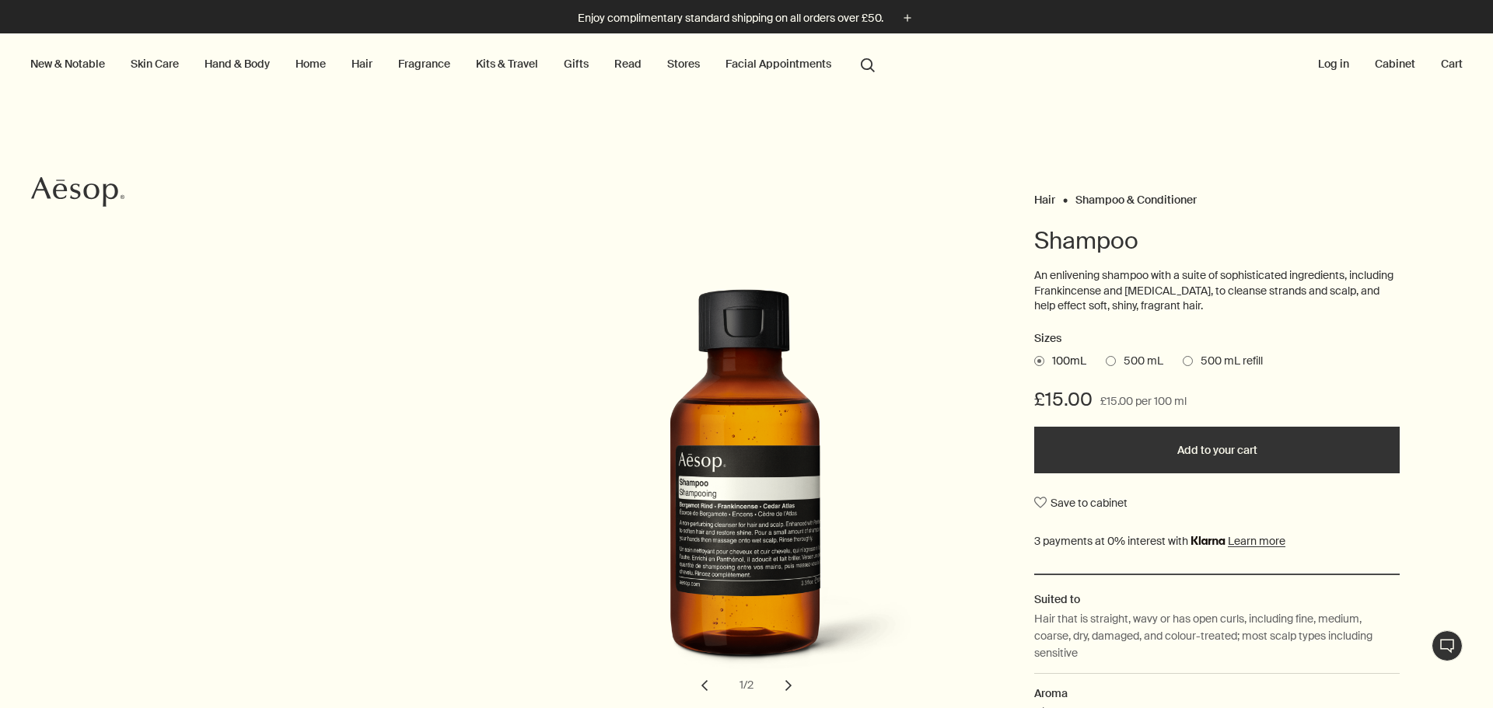
click at [1204, 362] on span "500 mL refill" at bounding box center [1228, 362] width 70 height 16
click at [1182, 362] on input "500 mL refill" at bounding box center [1182, 359] width 0 height 10
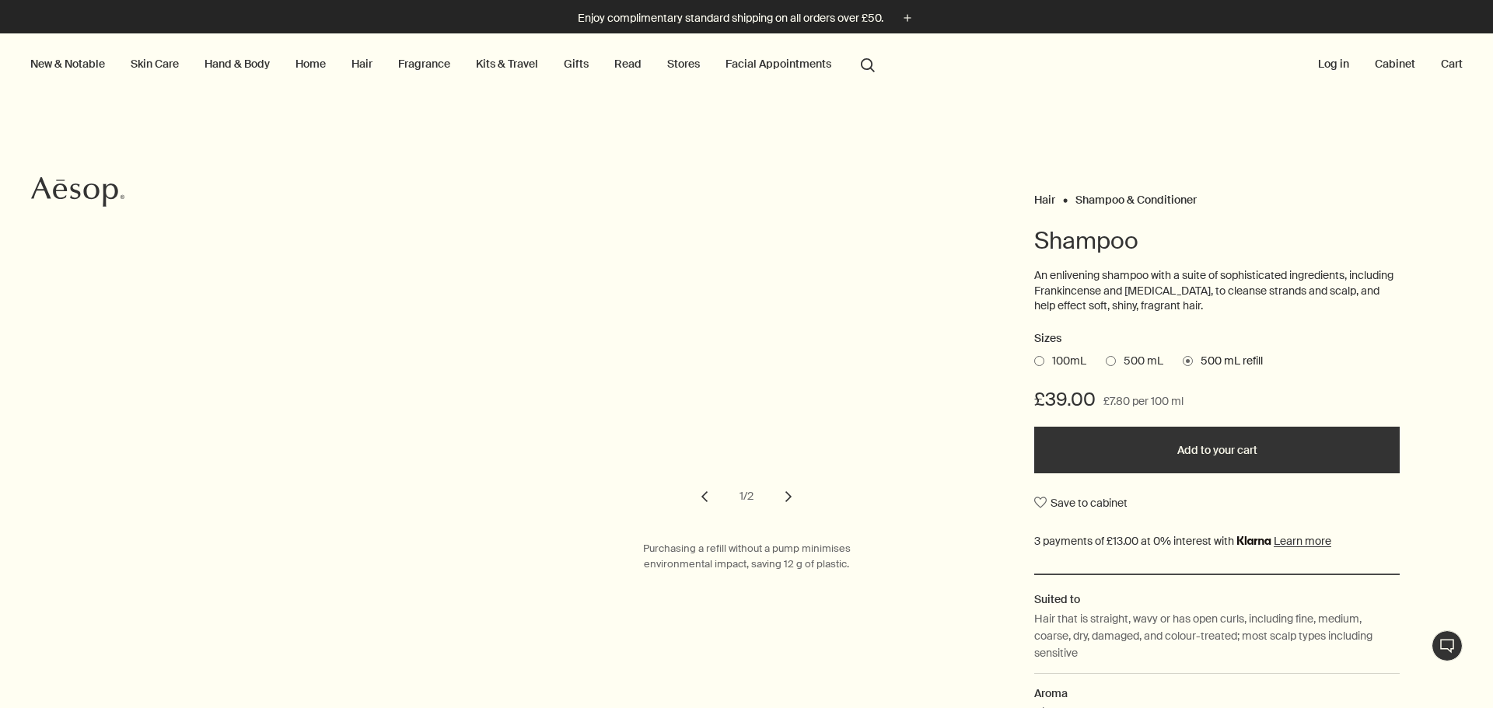
click at [1120, 357] on span "500 mL" at bounding box center [1139, 362] width 47 height 16
click at [1105, 357] on input "500 mL" at bounding box center [1105, 359] width 0 height 10
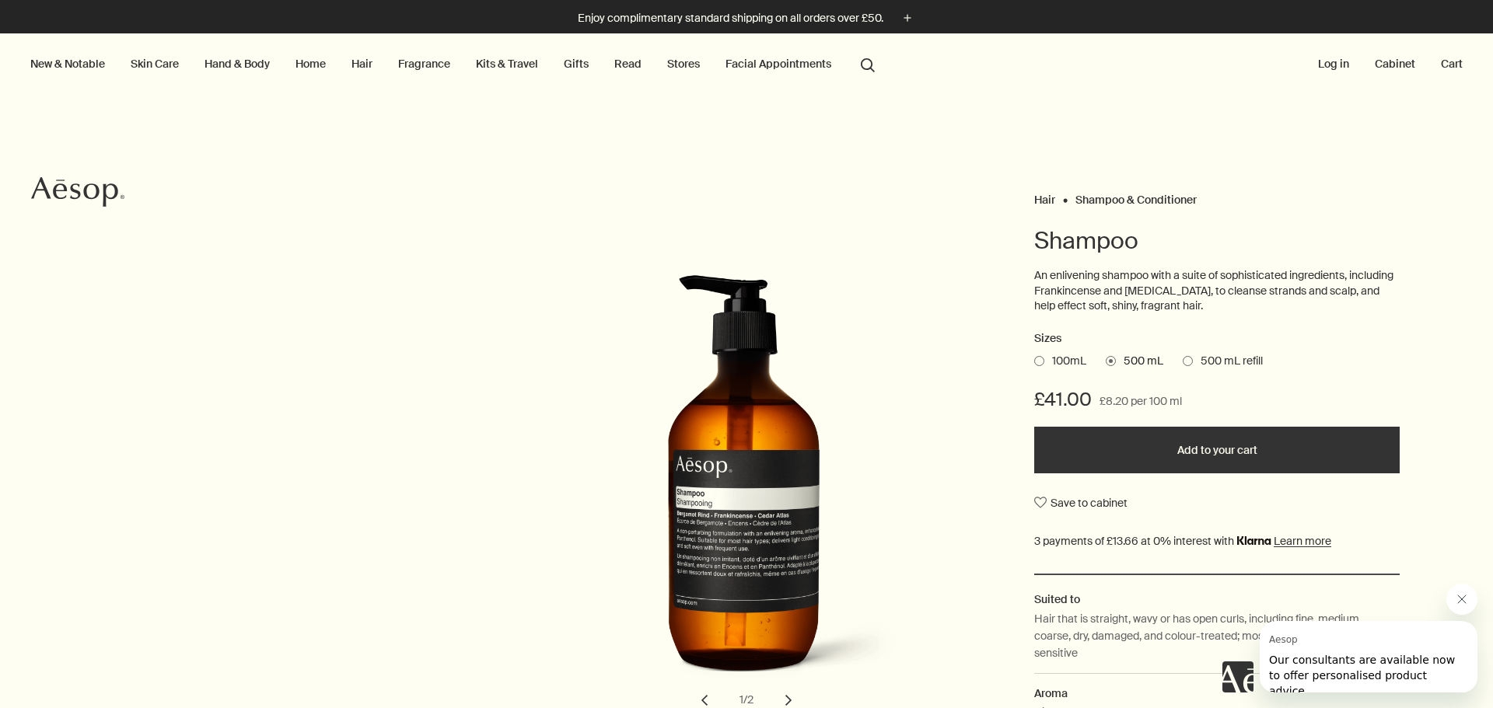
click at [351, 65] on link "Hair" at bounding box center [361, 64] width 27 height 20
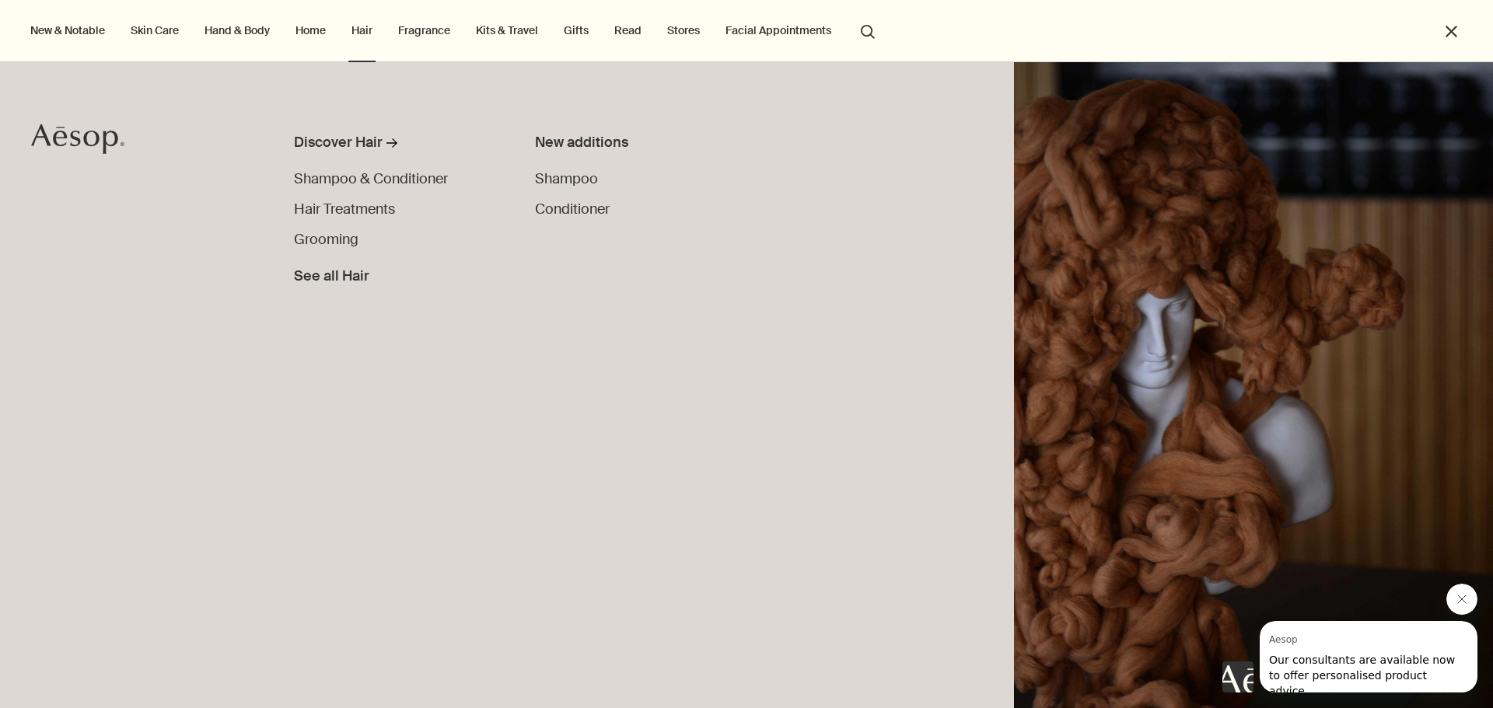
click at [532, 182] on div "Discover Hair rightArrow Shampoo & Conditioner Hair Treatments Grooming See all…" at bounding box center [414, 404] width 241 height 545
click at [545, 180] on span "Shampoo" at bounding box center [566, 178] width 63 height 19
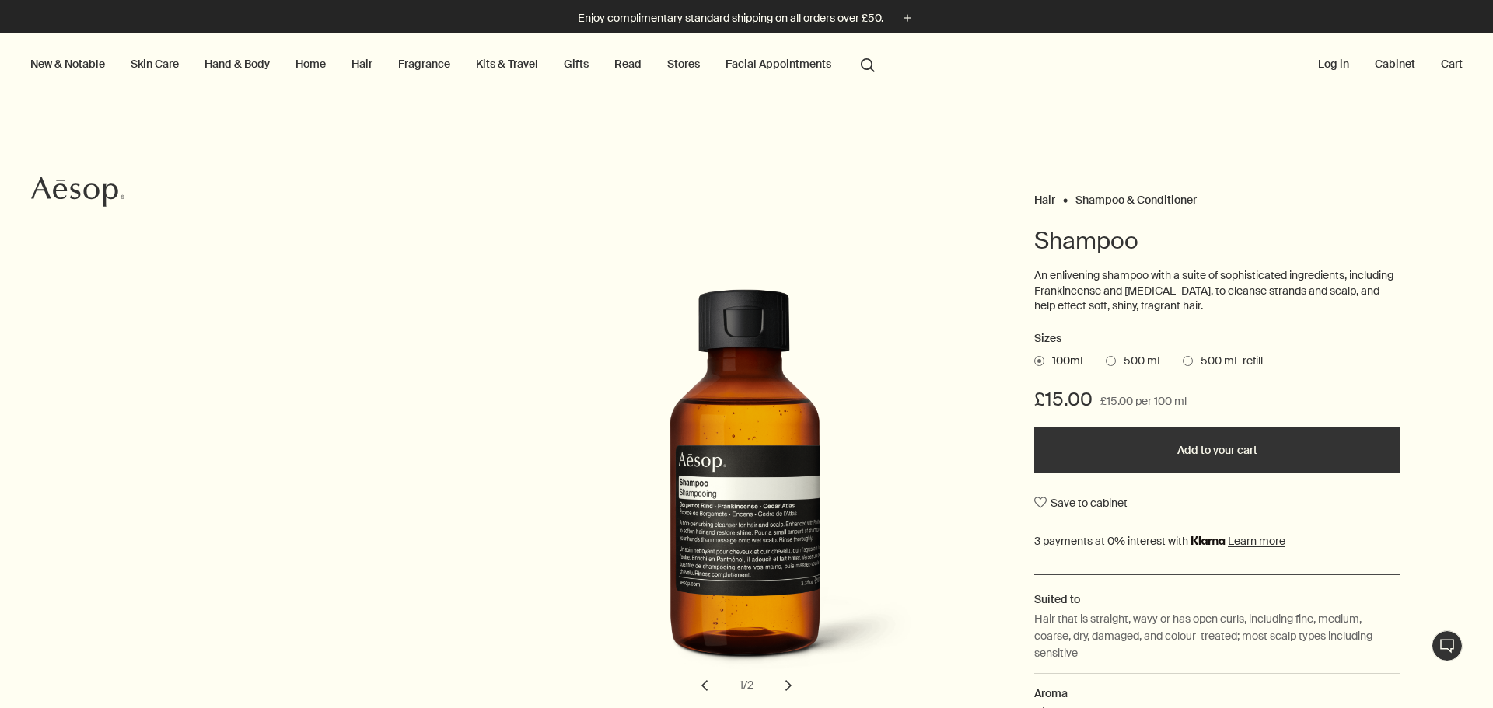
click at [1134, 358] on span "500 mL" at bounding box center [1139, 362] width 47 height 16
click at [1105, 358] on input "500 mL" at bounding box center [1105, 359] width 0 height 10
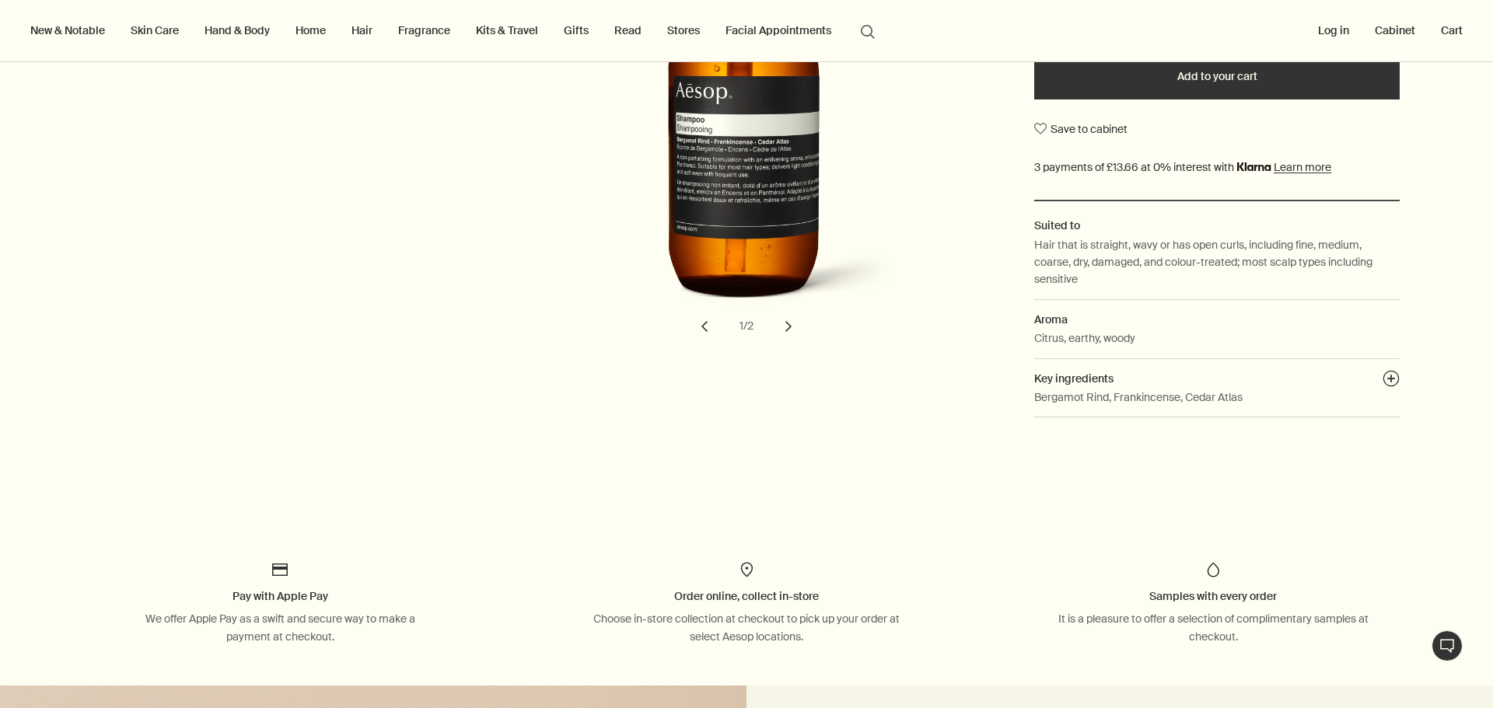
scroll to position [622, 0]
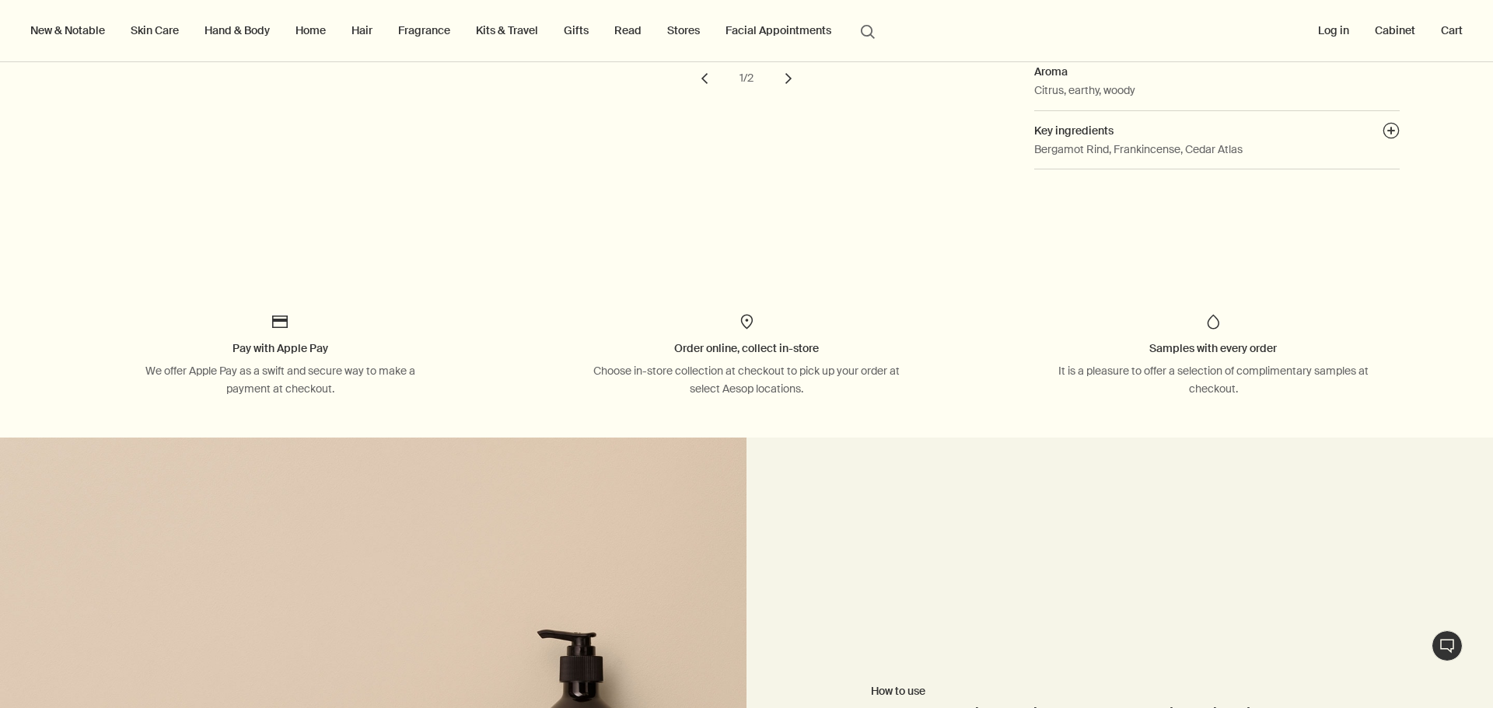
click at [365, 31] on link "Hair" at bounding box center [361, 30] width 27 height 20
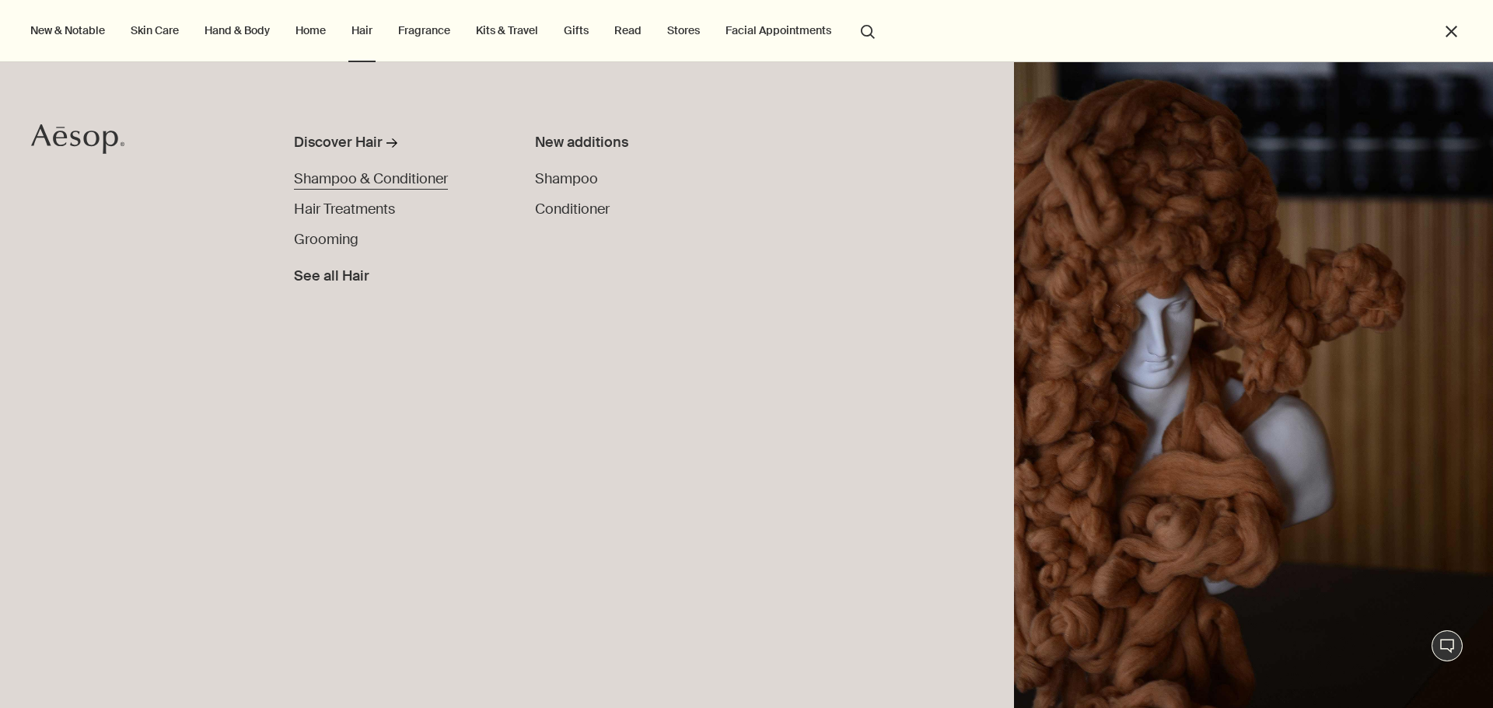
click at [368, 179] on span "Shampoo & Conditioner" at bounding box center [371, 178] width 154 height 19
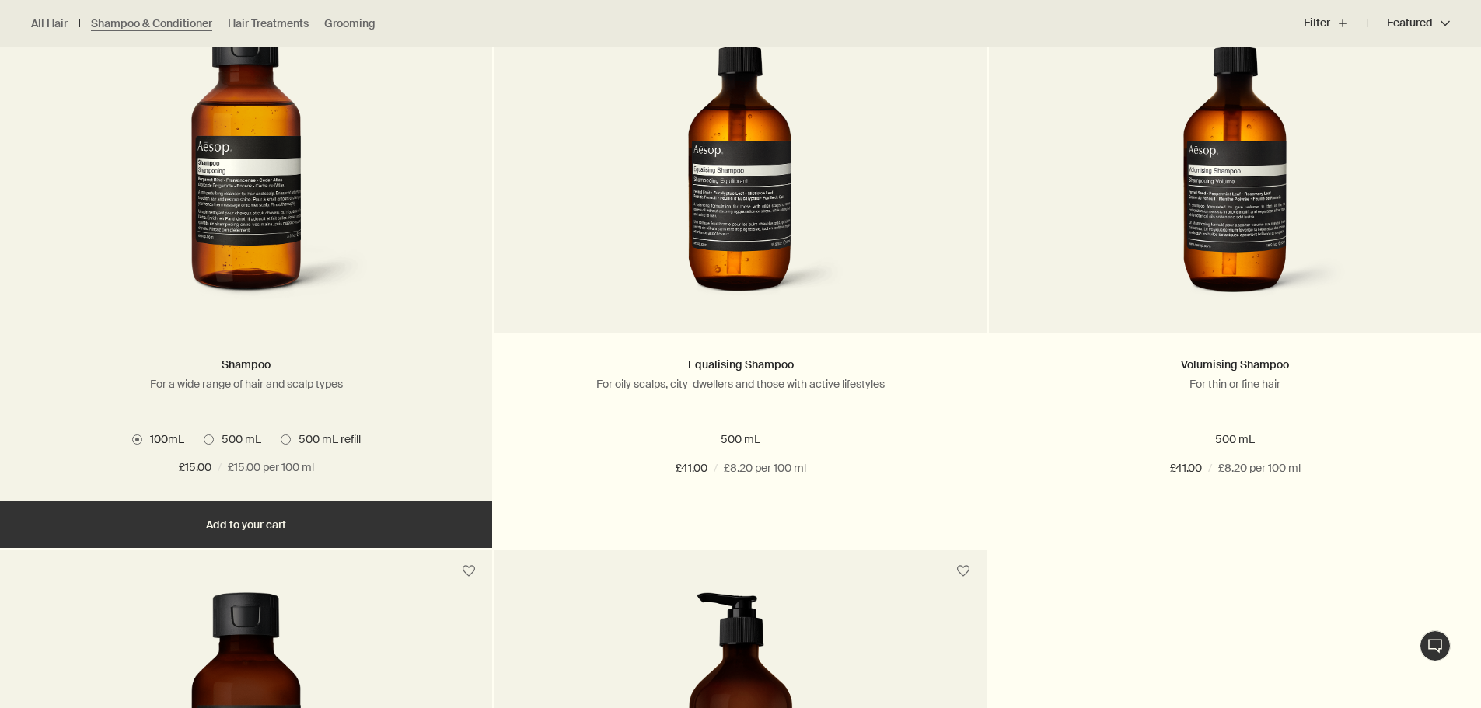
scroll to position [544, 0]
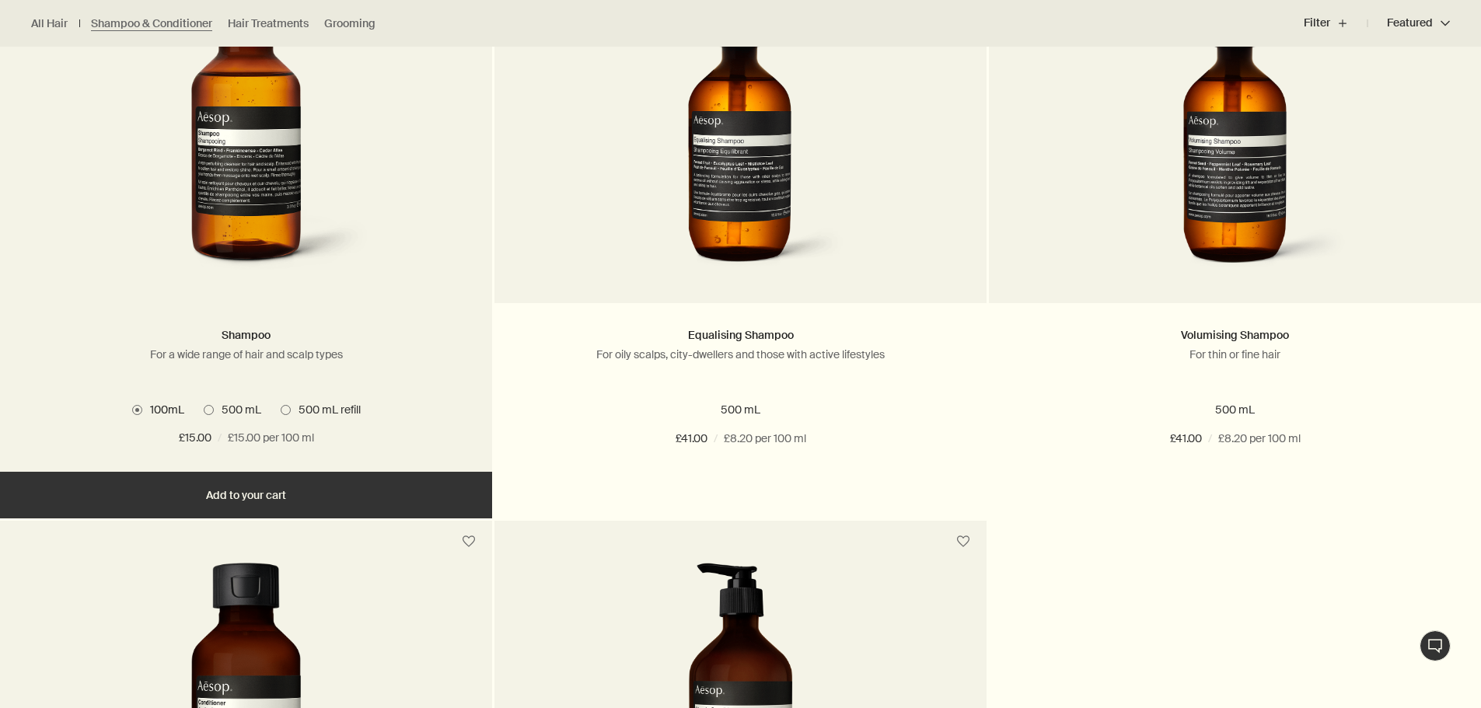
click at [243, 405] on span "500 mL" at bounding box center [237, 410] width 47 height 14
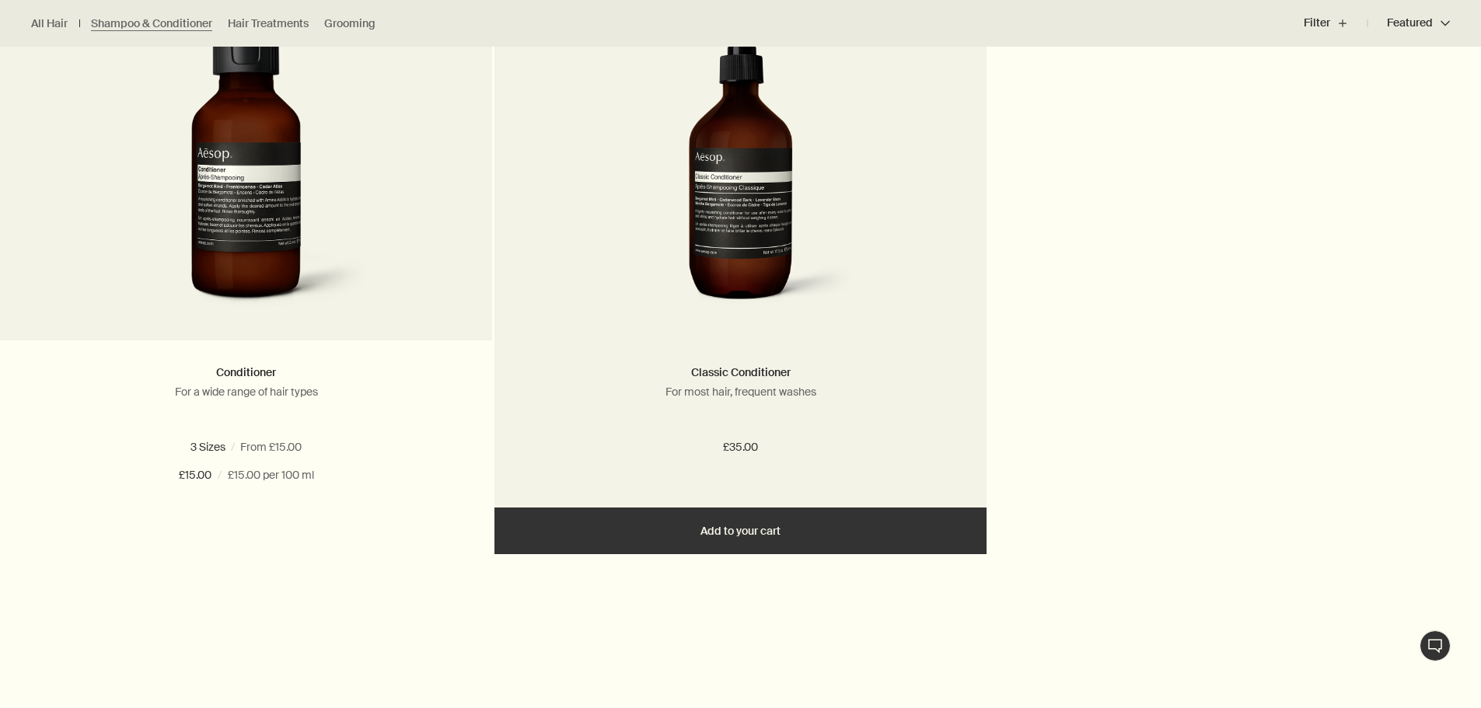
scroll to position [1088, 0]
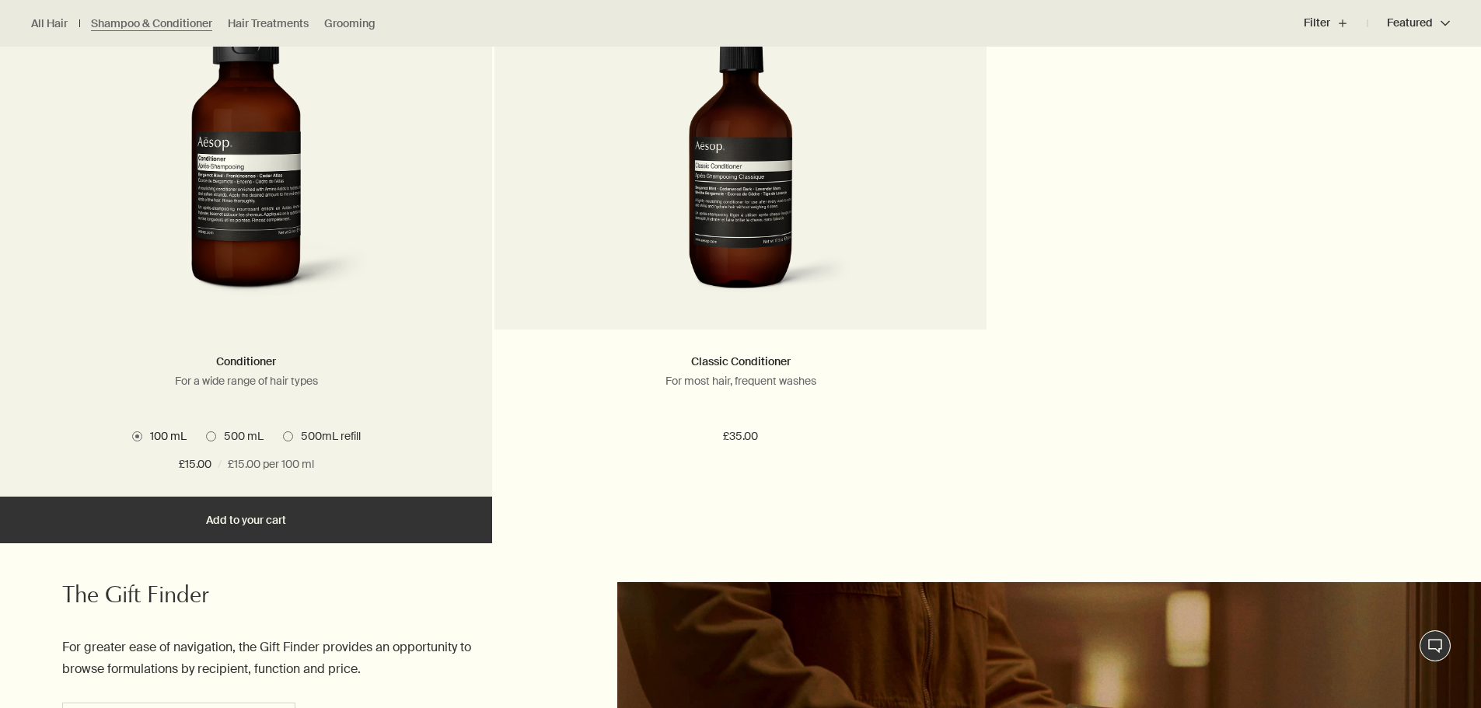
click at [243, 434] on span "500 mL" at bounding box center [239, 436] width 47 height 14
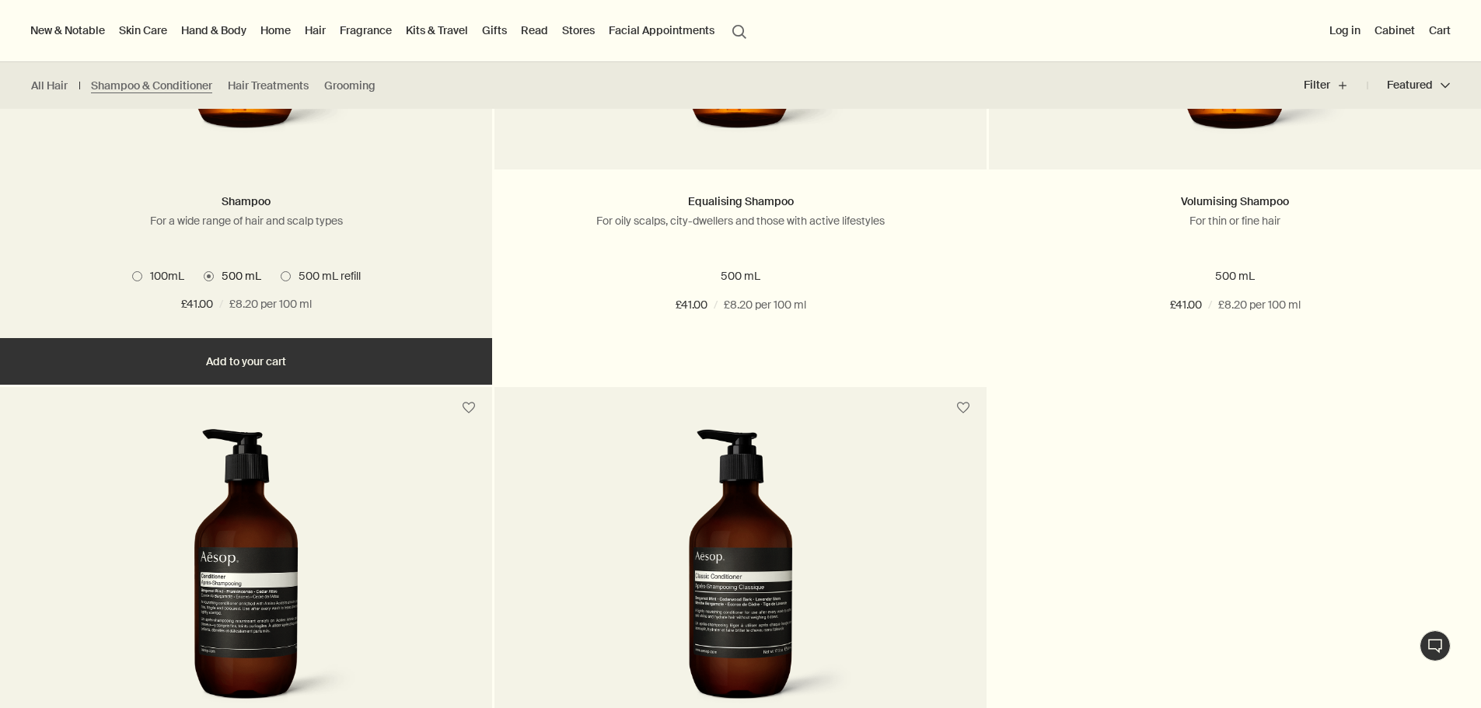
scroll to position [544, 0]
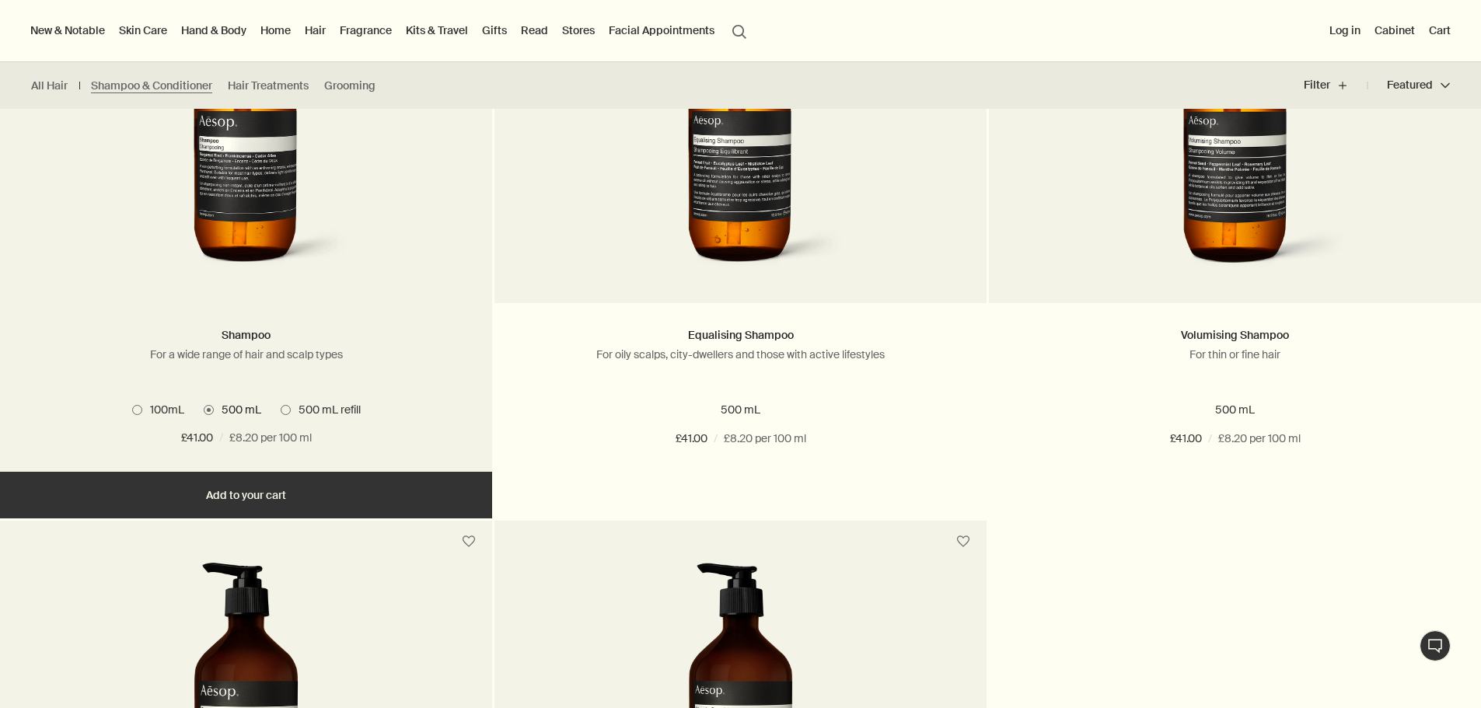
click at [168, 411] on span "100mL" at bounding box center [163, 410] width 42 height 14
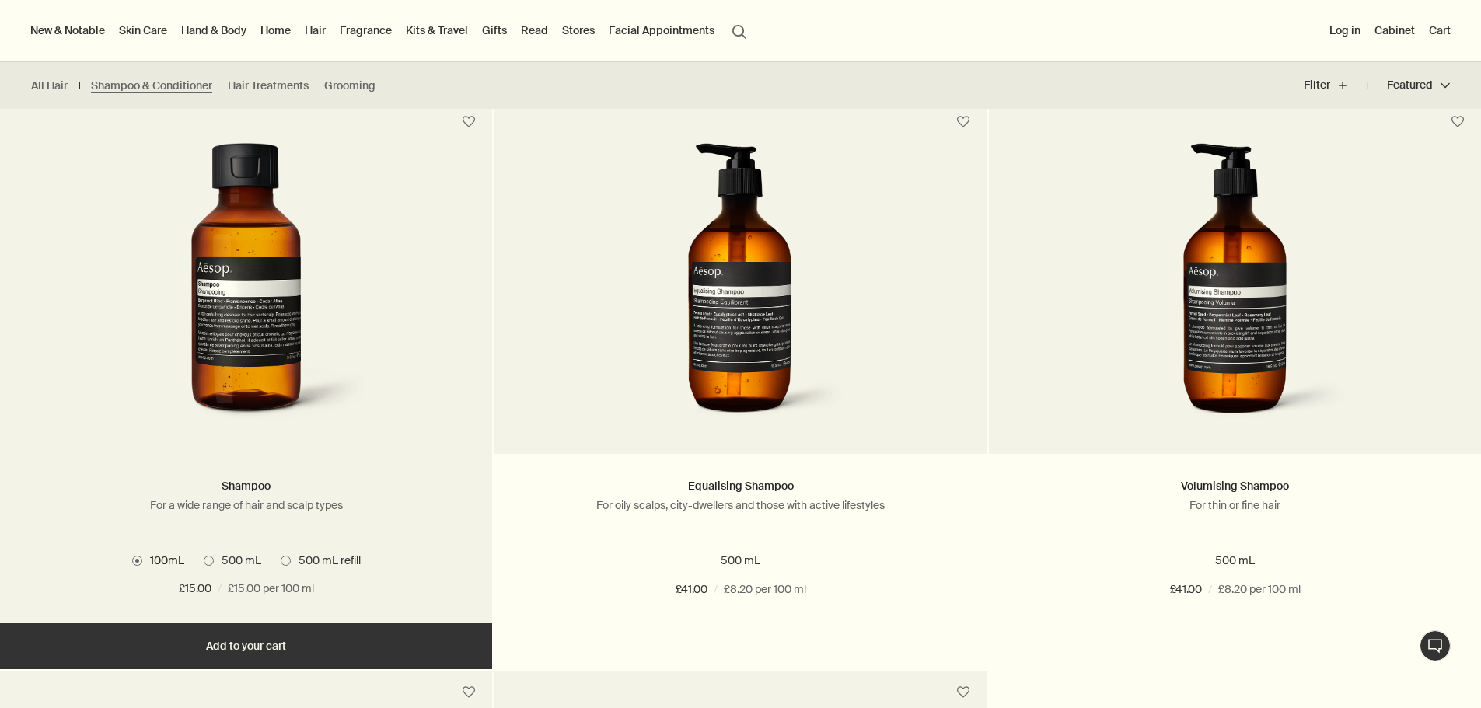
scroll to position [389, 0]
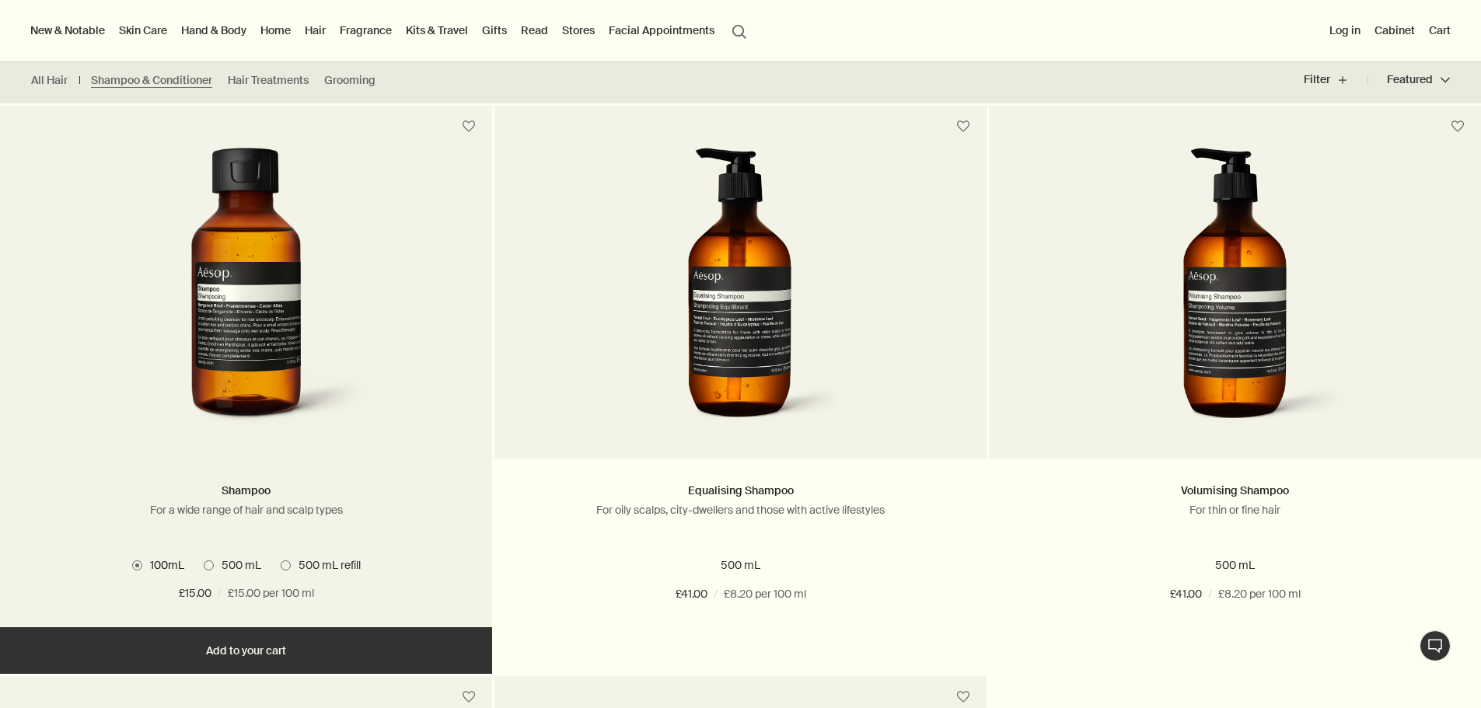
click at [237, 562] on span "500 mL" at bounding box center [237, 565] width 47 height 14
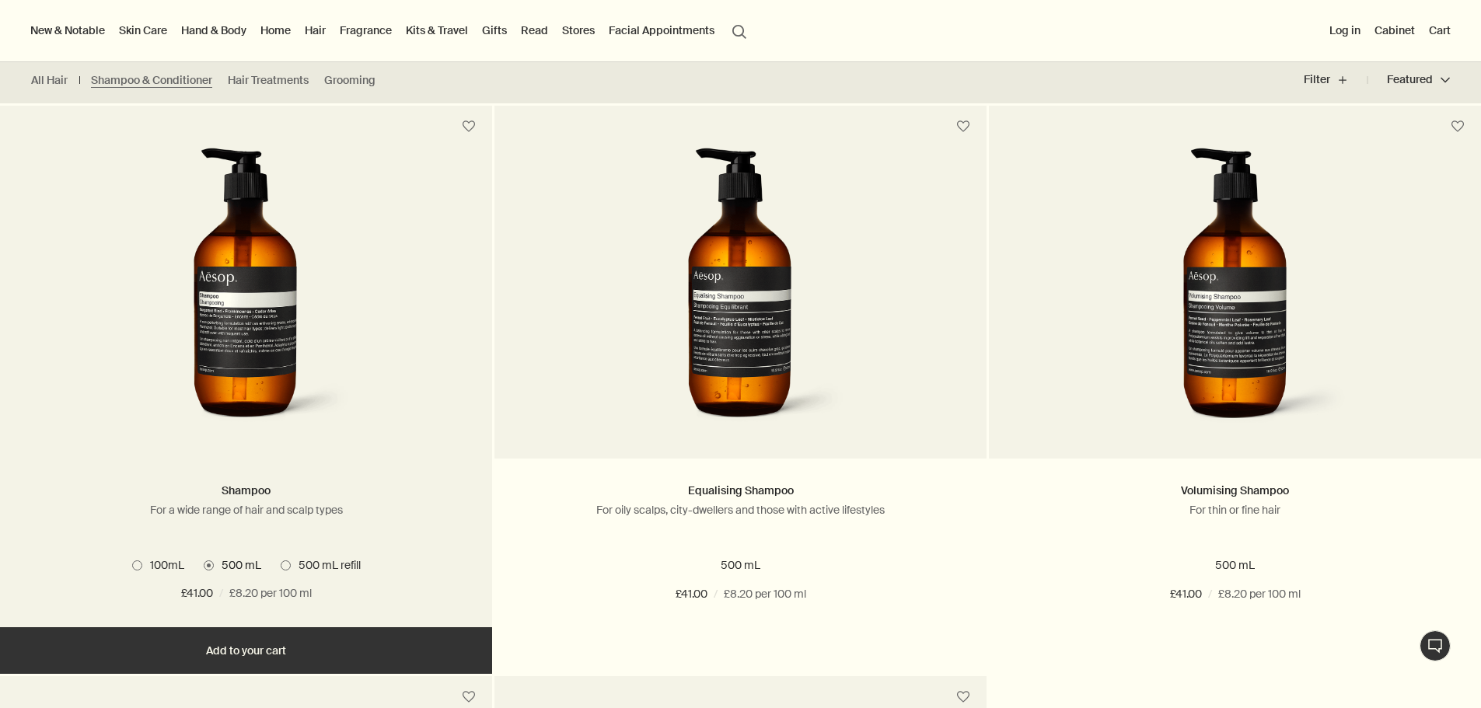
click at [253, 641] on button "Add Add to your cart" at bounding box center [246, 650] width 492 height 47
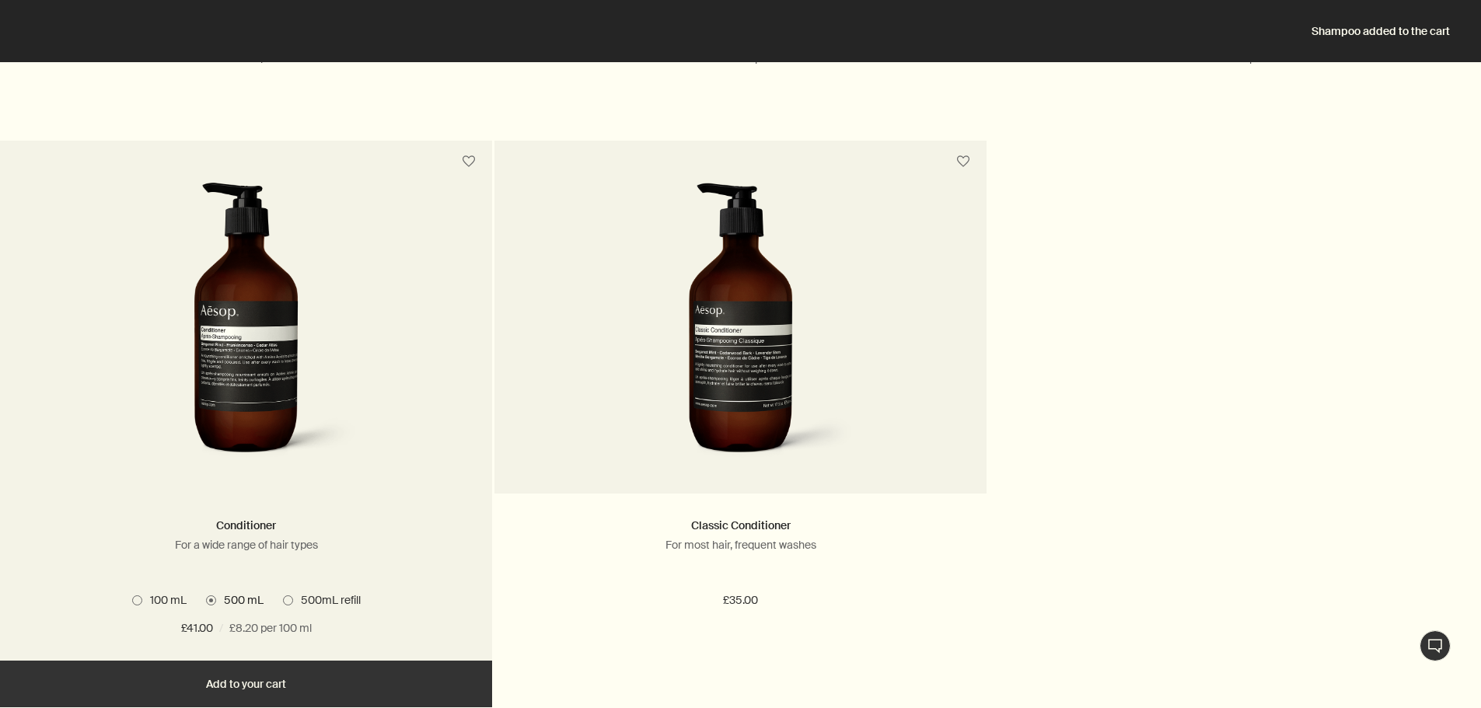
scroll to position [1088, 0]
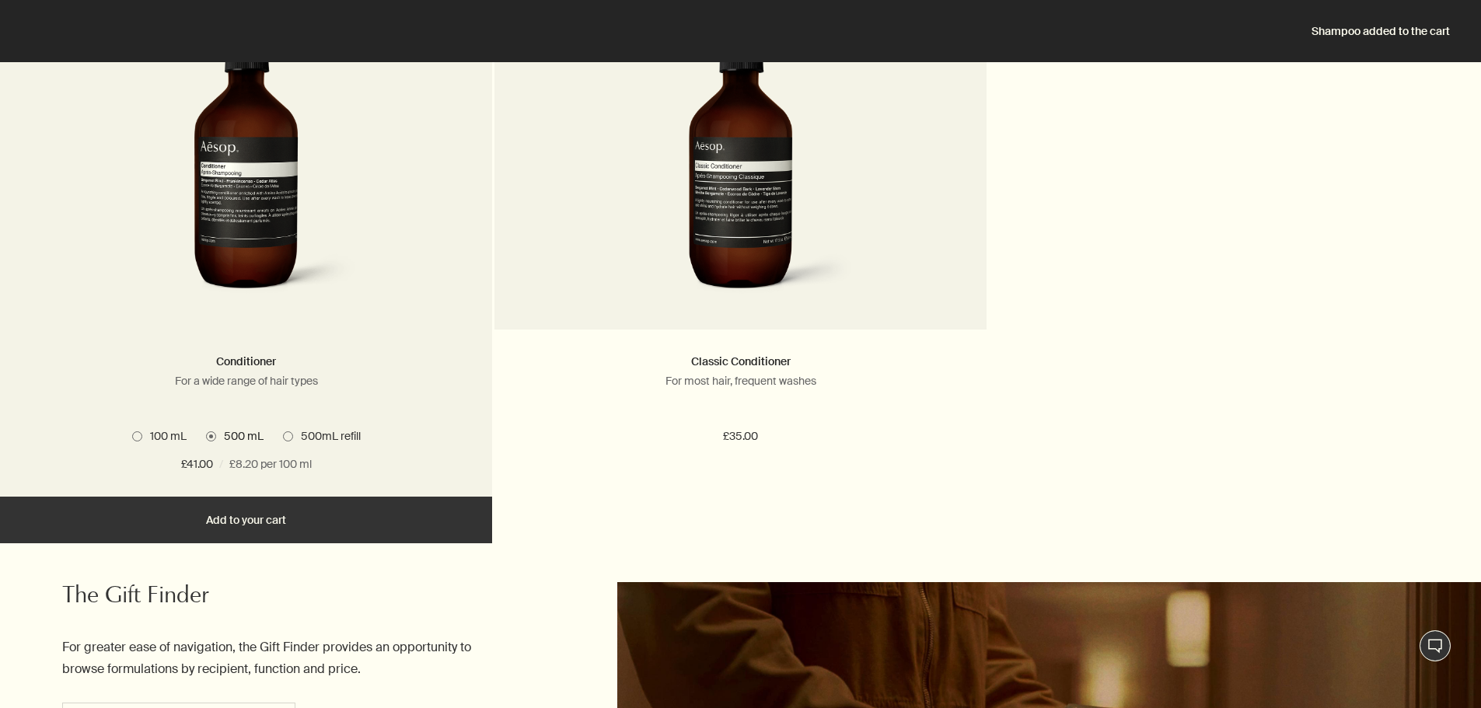
click at [271, 515] on button "Add Add to your cart" at bounding box center [246, 520] width 492 height 47
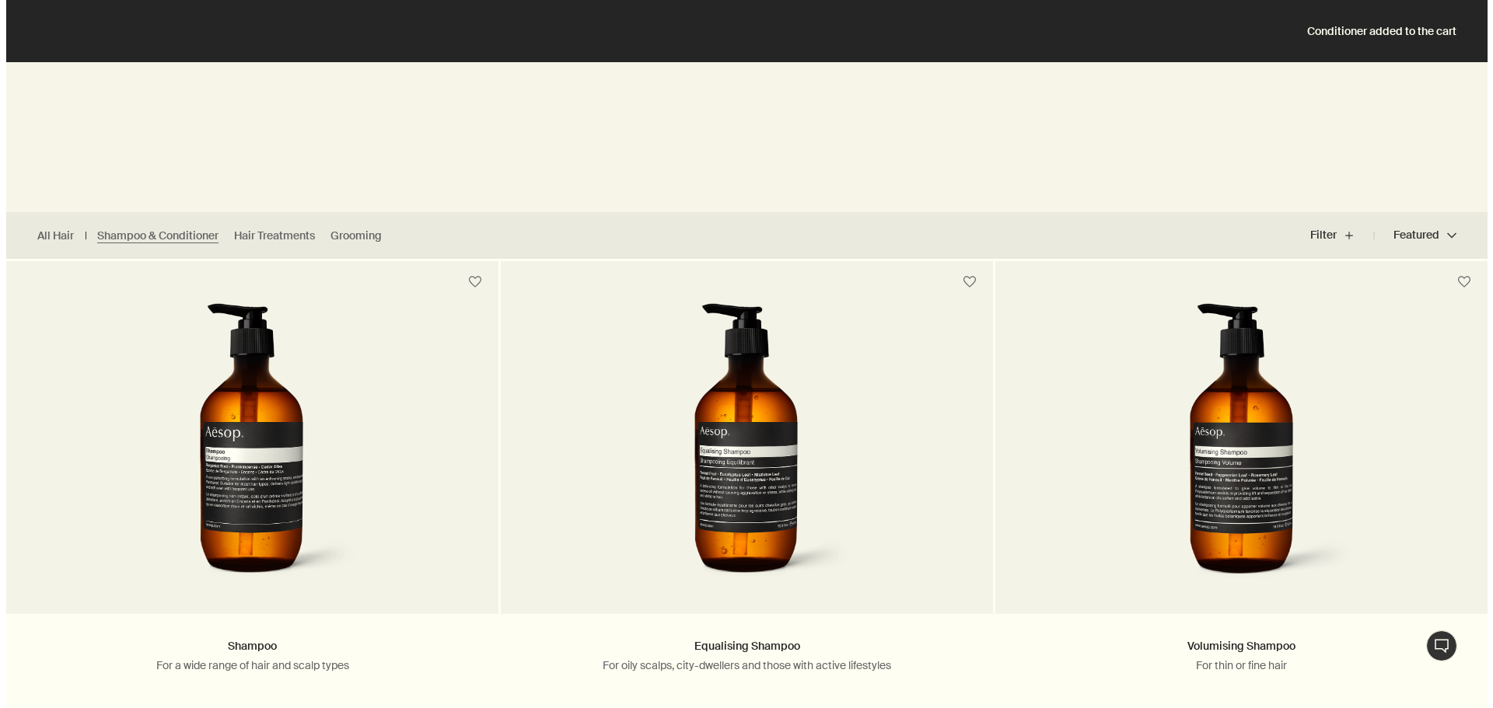
scroll to position [0, 0]
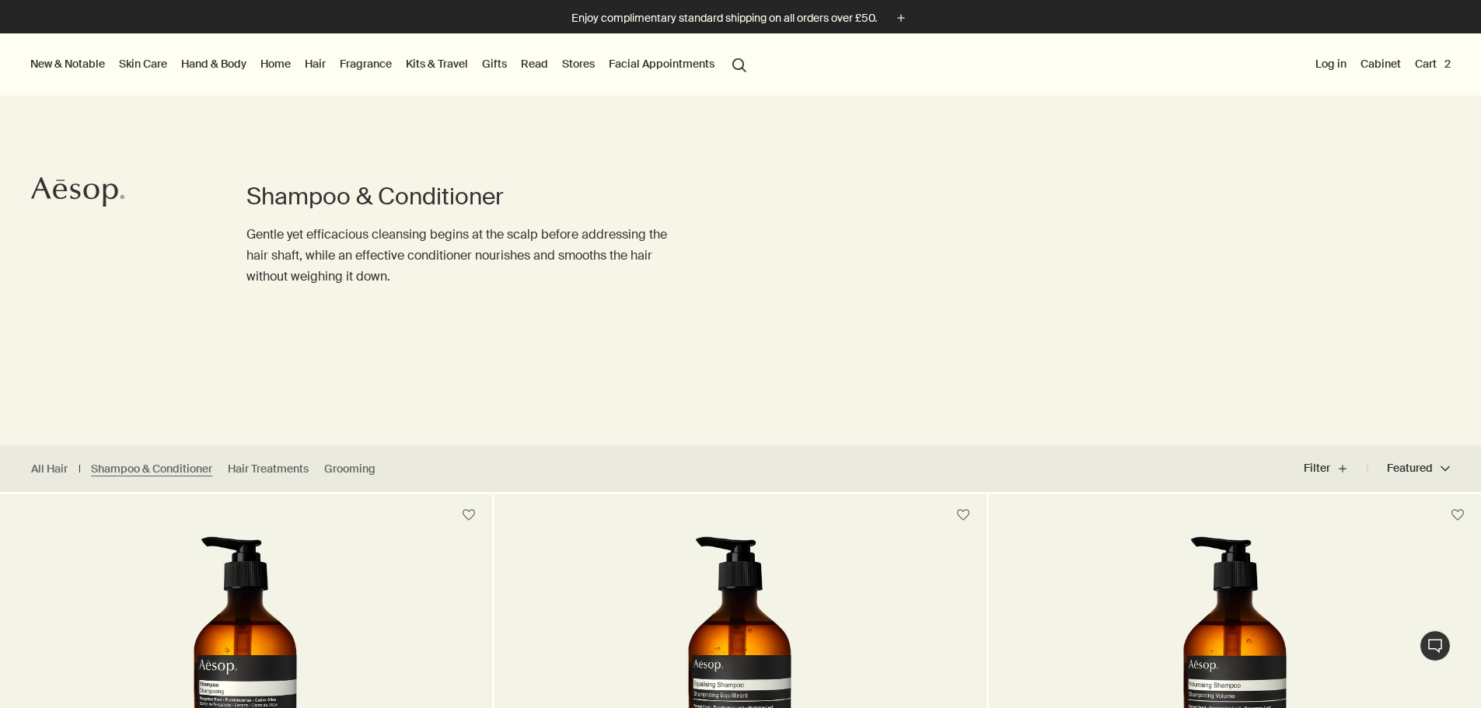
click at [1447, 64] on button "Cart 2" at bounding box center [1433, 64] width 42 height 20
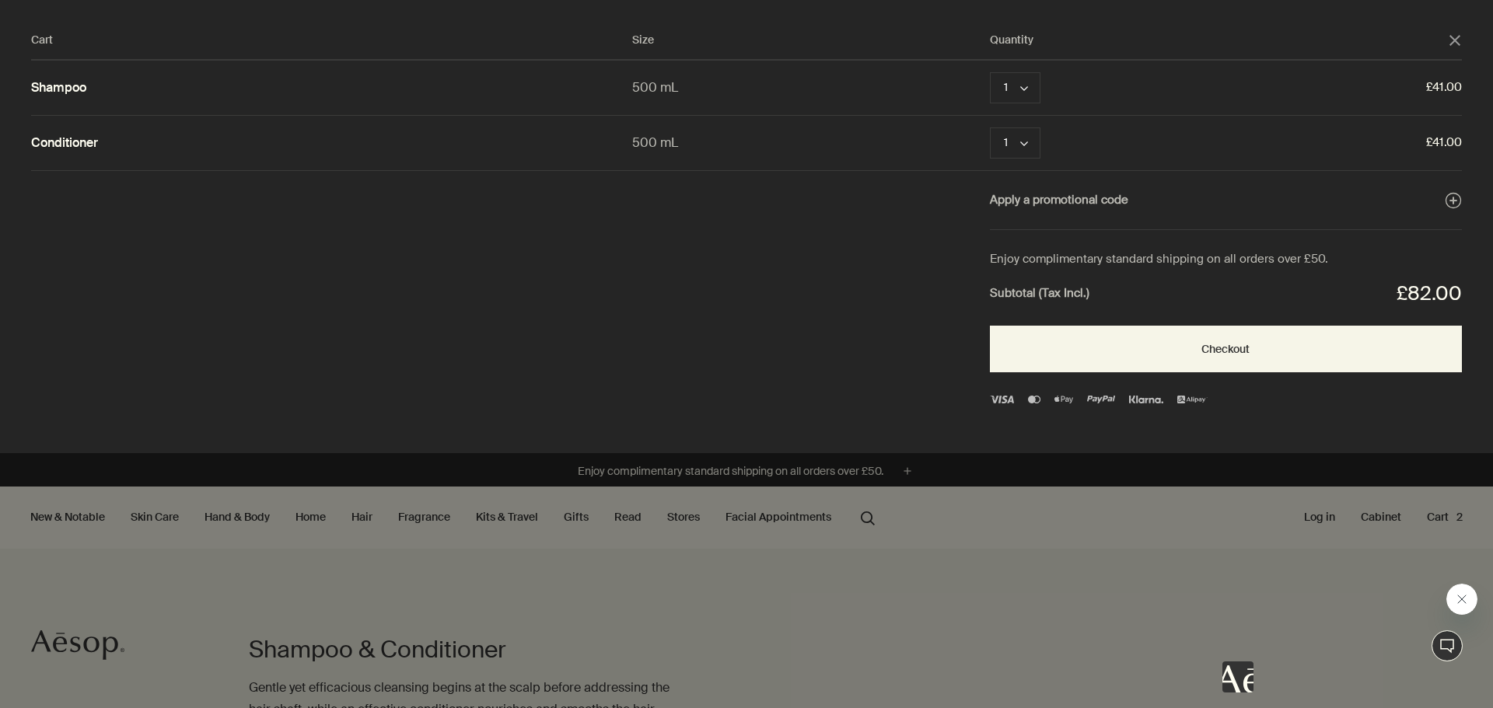
click at [1394, 557] on div "Cart" at bounding box center [746, 354] width 1493 height 708
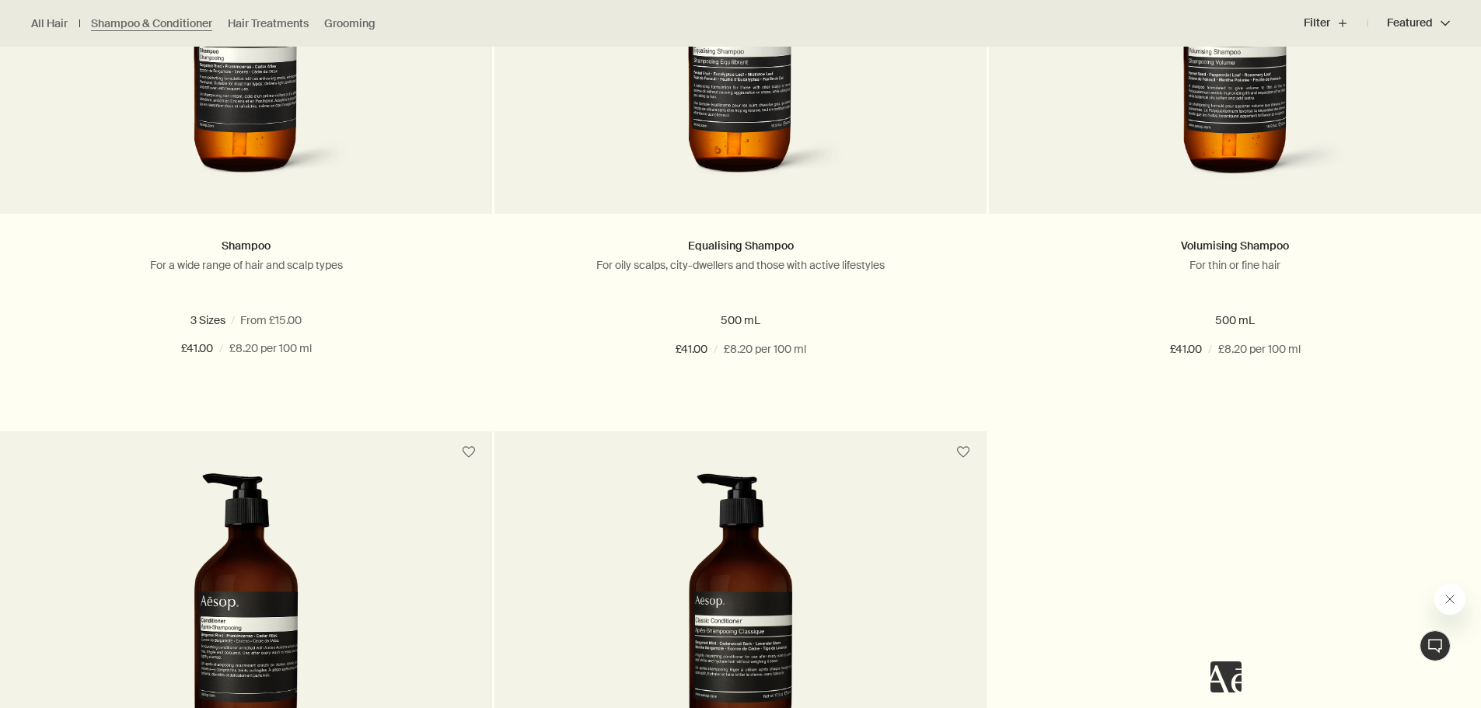
scroll to position [700, 0]
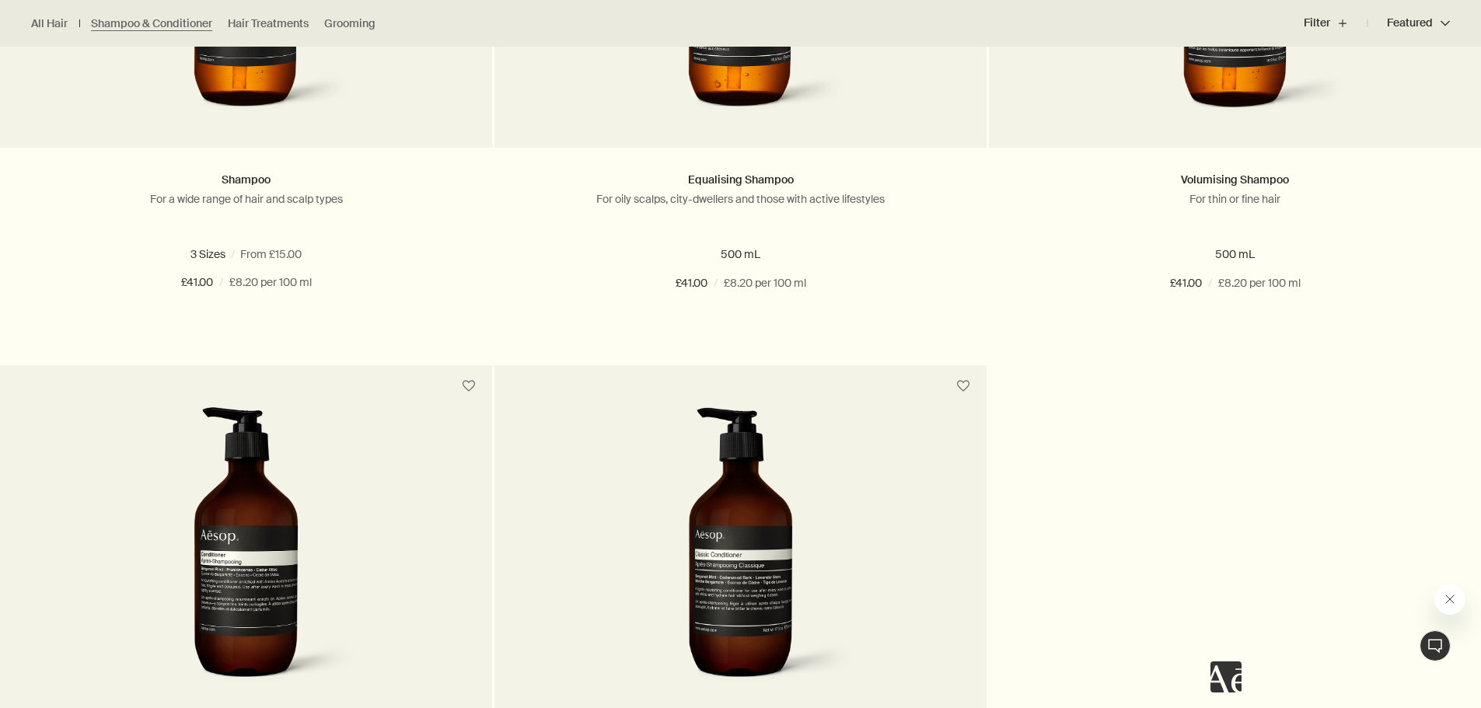
click at [1455, 592] on button "Close message from Aesop" at bounding box center [1449, 599] width 31 height 31
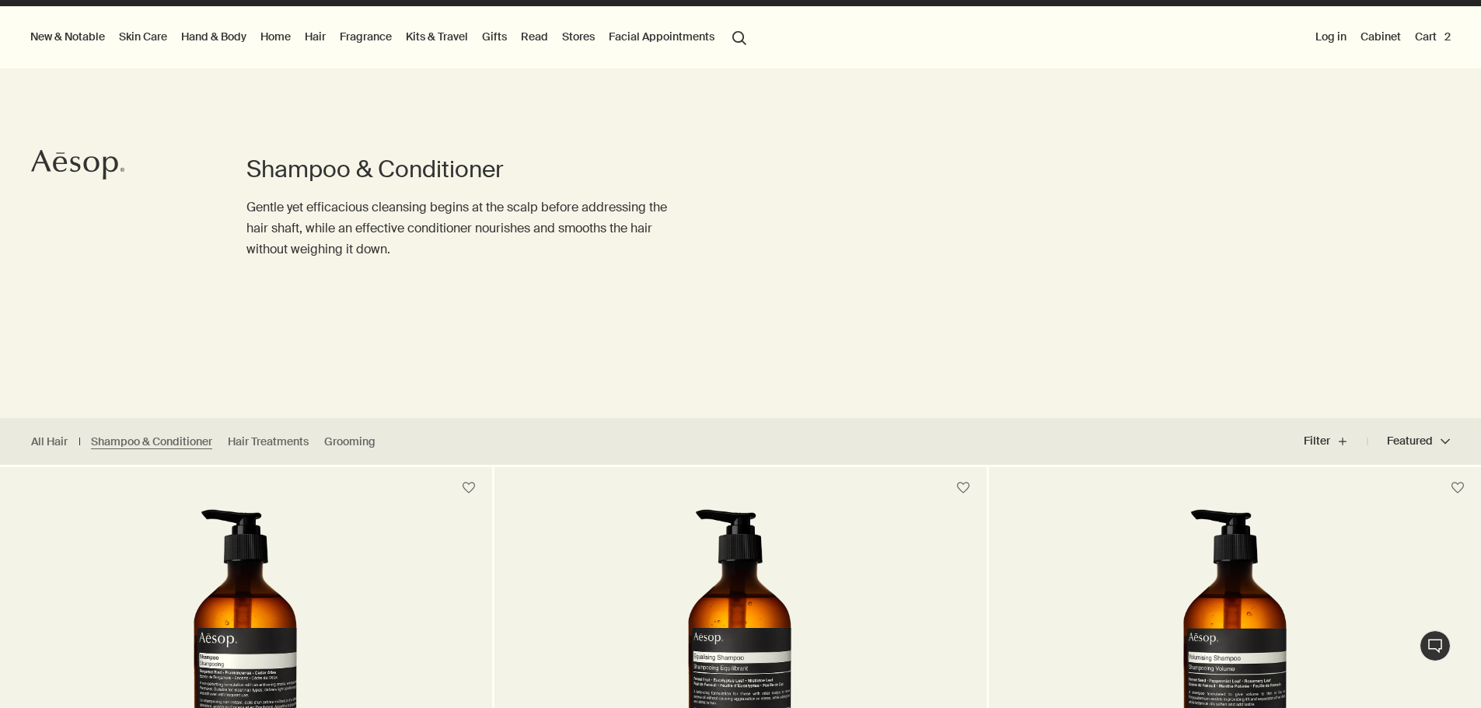
scroll to position [0, 0]
